Goal: Information Seeking & Learning: Check status

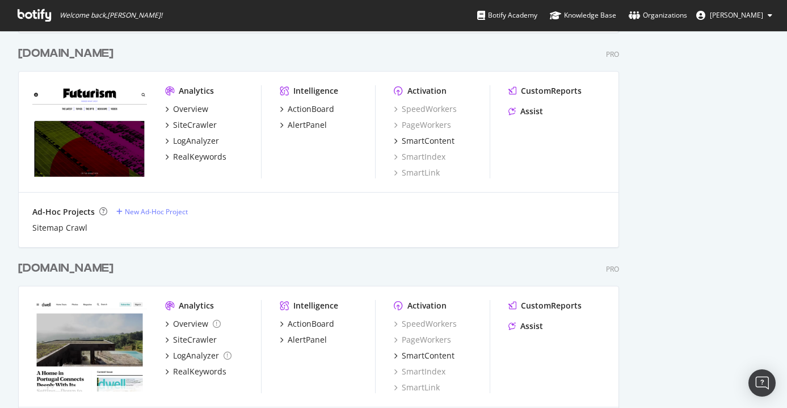
scroll to position [1662, 0]
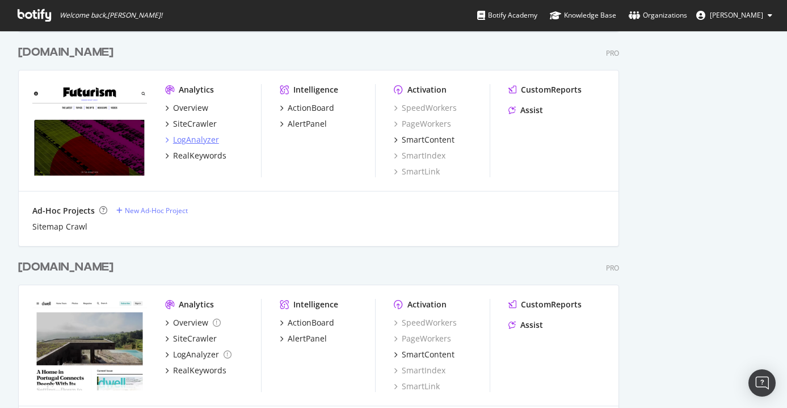
click at [193, 139] on div "LogAnalyzer" at bounding box center [196, 139] width 46 height 11
